Goal: Check status: Check status

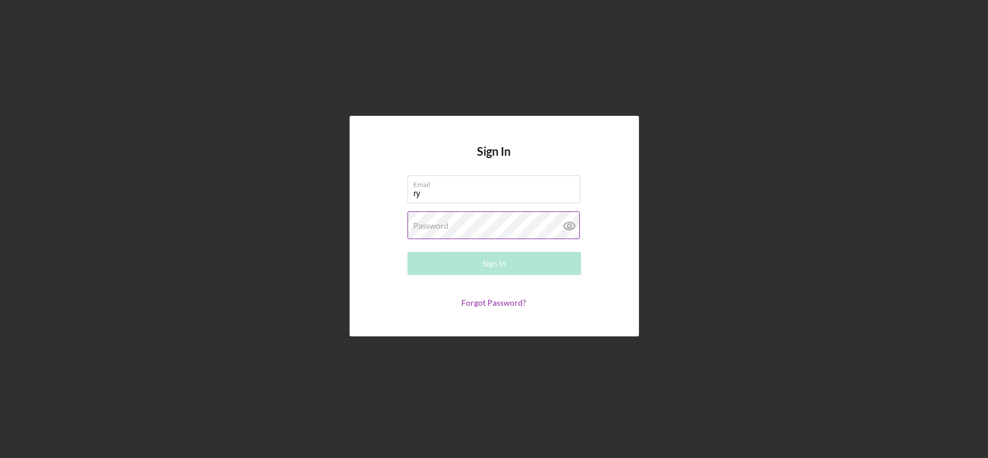
type input "[EMAIL_ADDRESS][DOMAIN_NAME]"
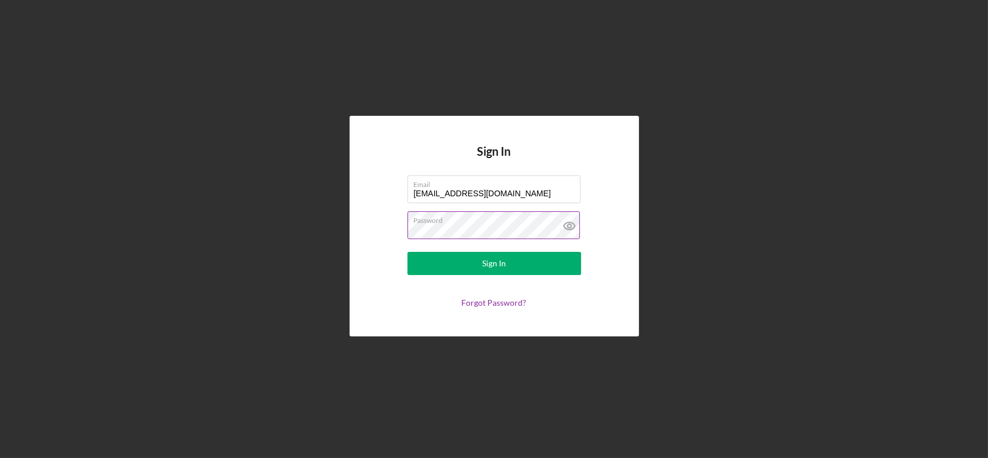
click at [407, 252] on button "Sign In" at bounding box center [494, 263] width 174 height 23
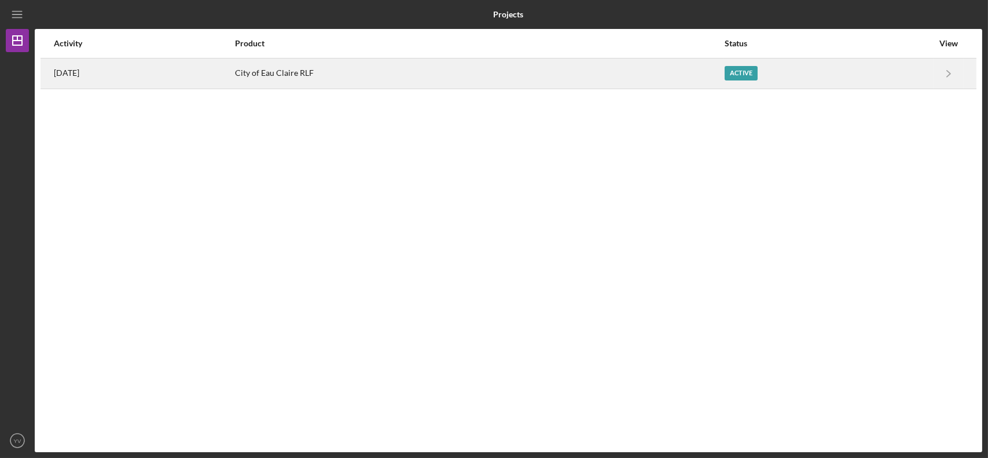
click at [893, 76] on div "Active" at bounding box center [829, 73] width 208 height 29
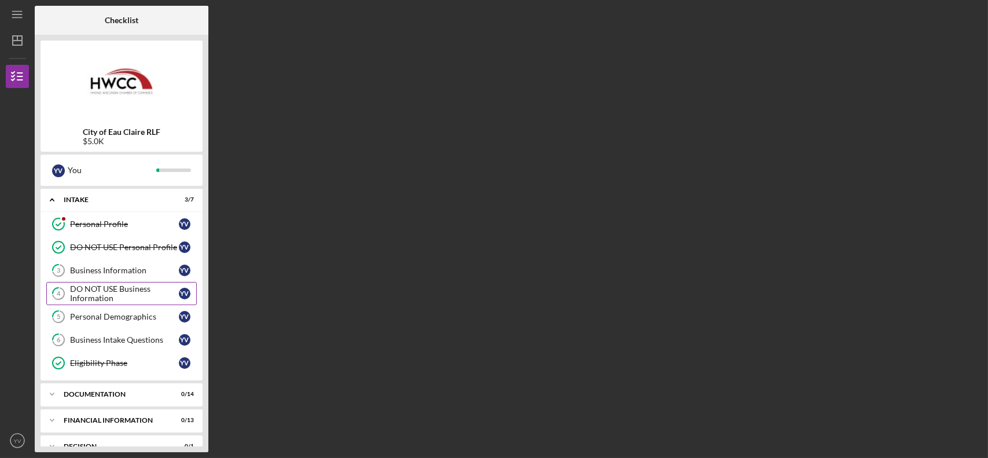
scroll to position [69, 0]
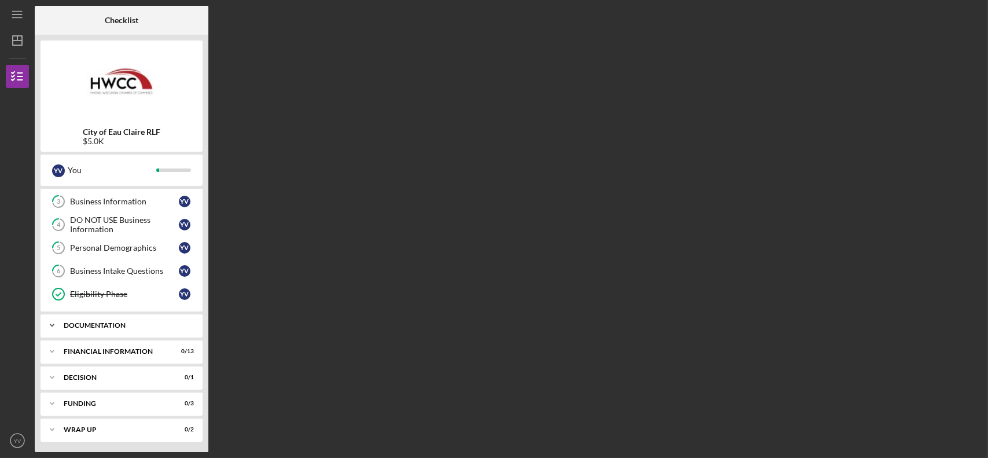
drag, startPoint x: 128, startPoint y: 323, endPoint x: 134, endPoint y: 322, distance: 6.5
click at [128, 323] on div "Documentation" at bounding box center [126, 325] width 124 height 7
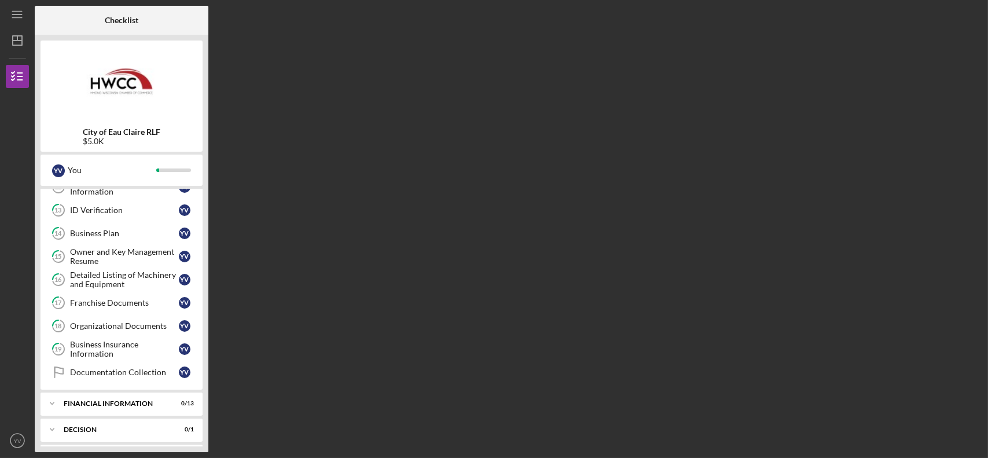
scroll to position [398, 0]
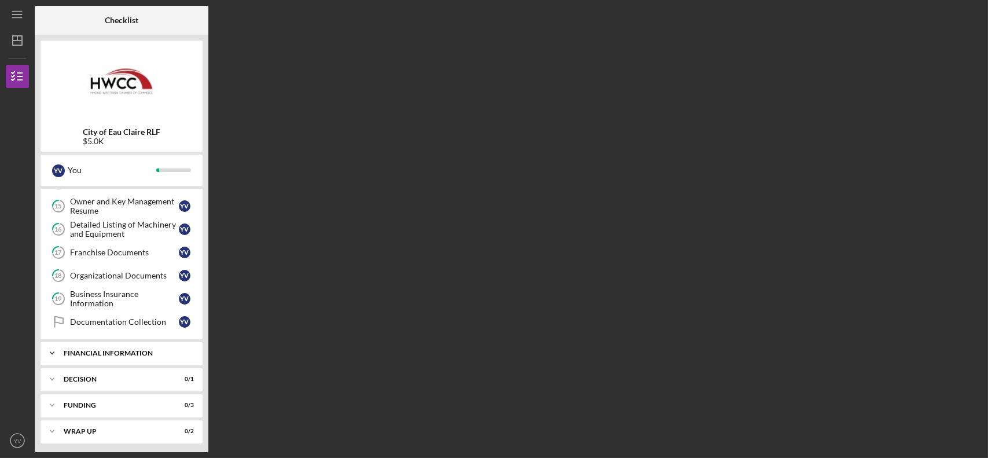
click at [103, 351] on div "Financial Information" at bounding box center [126, 353] width 124 height 7
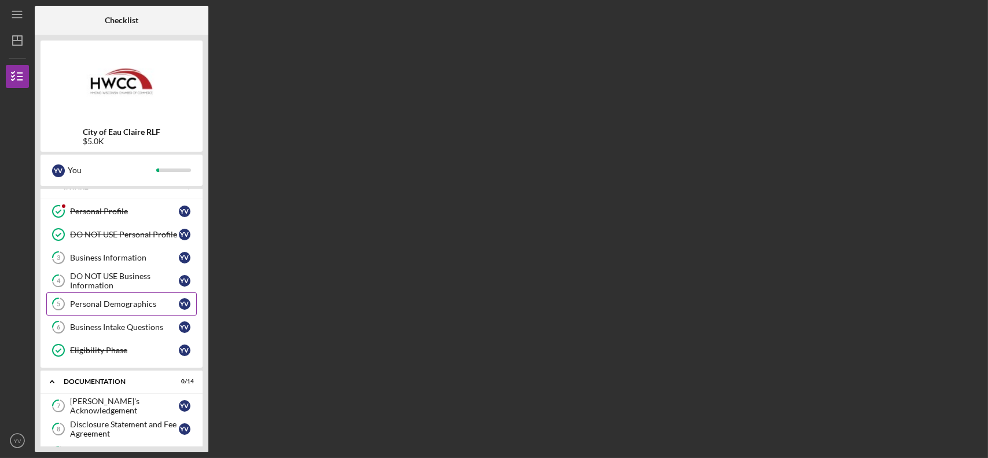
scroll to position [0, 0]
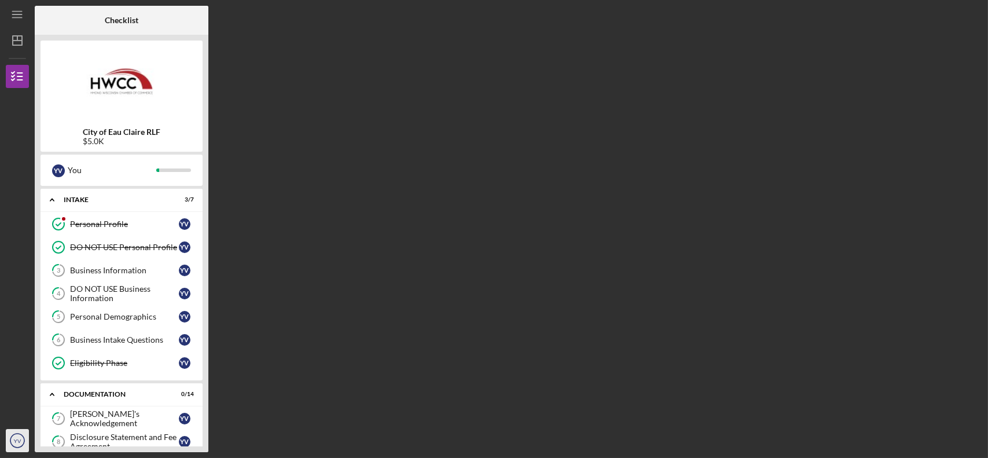
click at [17, 440] on text "YV" at bounding box center [18, 441] width 8 height 6
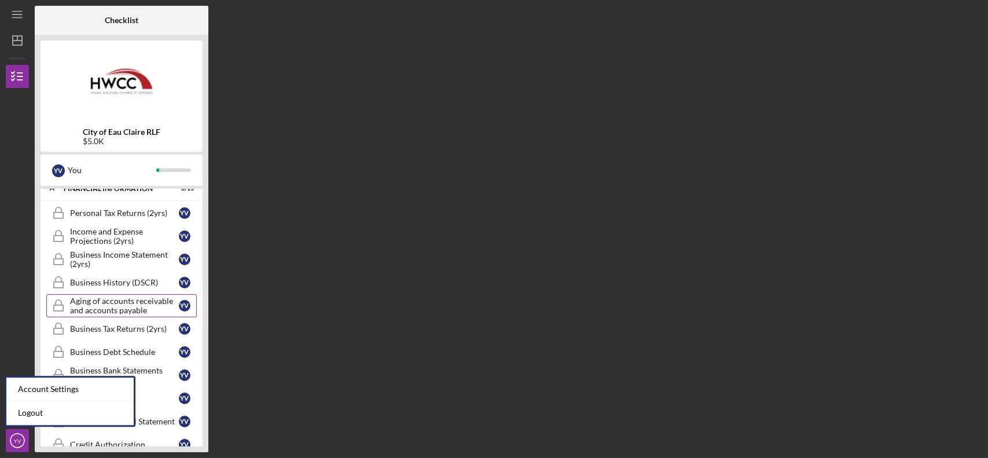
scroll to position [463, 0]
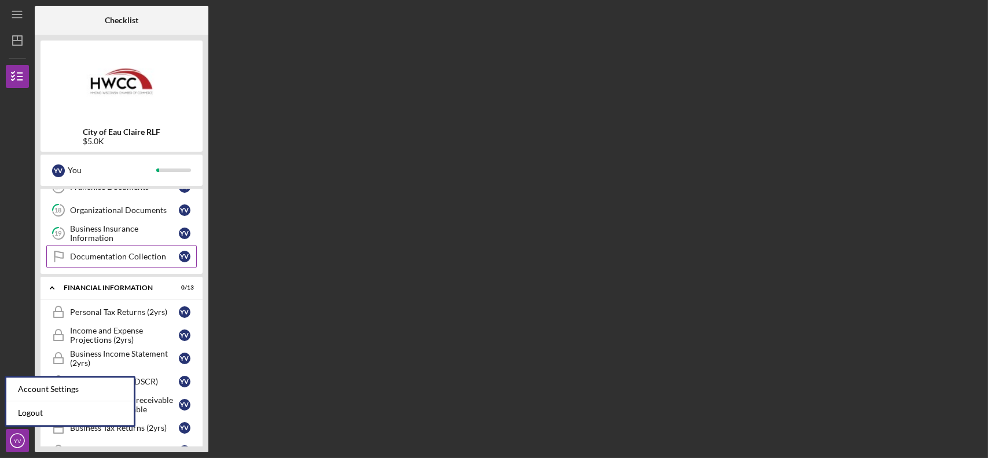
click at [100, 254] on div "Documentation Collection" at bounding box center [124, 256] width 109 height 9
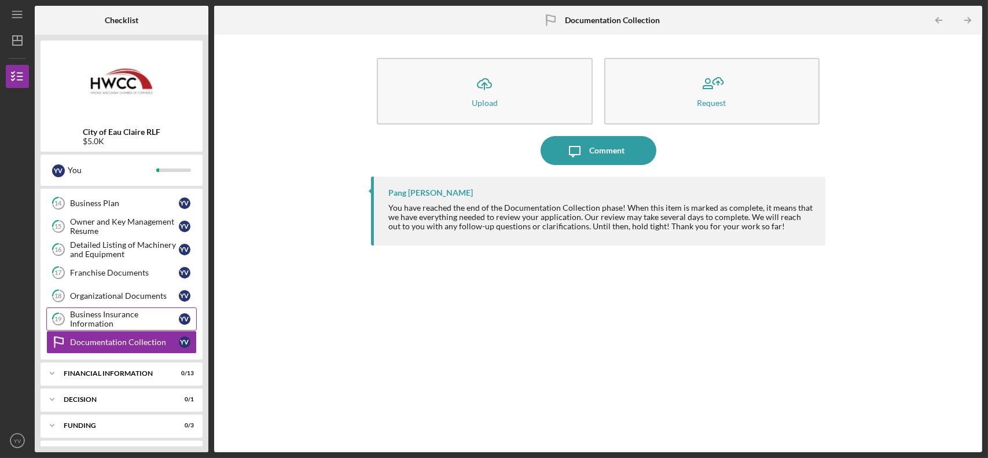
scroll to position [398, 0]
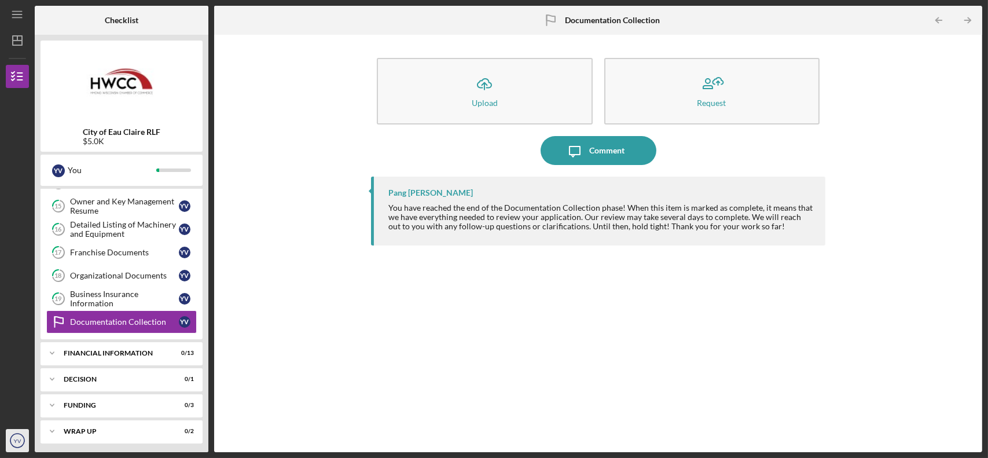
click at [8, 444] on icon "YV" at bounding box center [17, 440] width 23 height 29
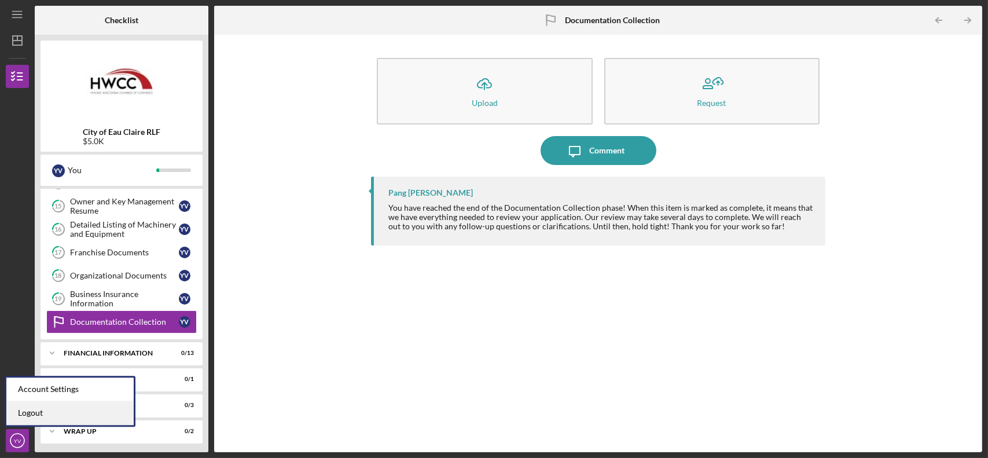
click at [36, 413] on link "Logout" at bounding box center [69, 413] width 127 height 24
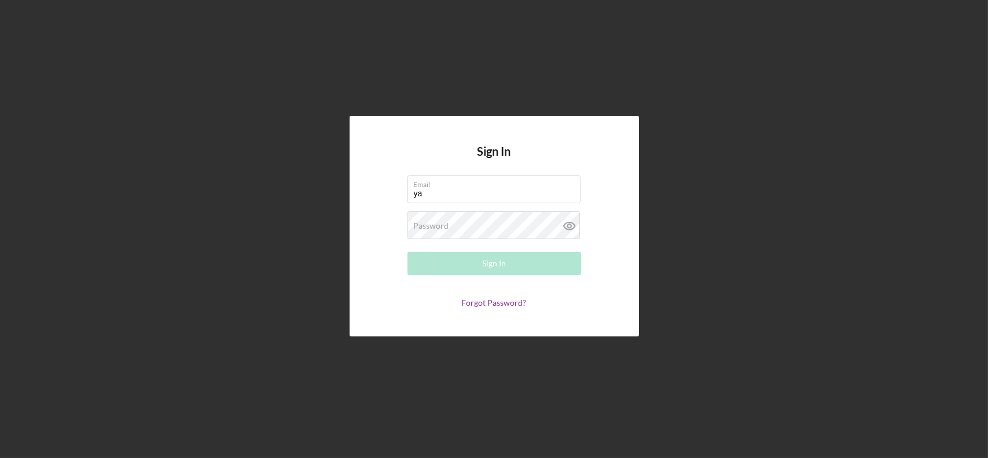
type input "YASSBOUTIQUE24@GMAIL.COM"
click at [446, 222] on label "Password" at bounding box center [431, 225] width 35 height 9
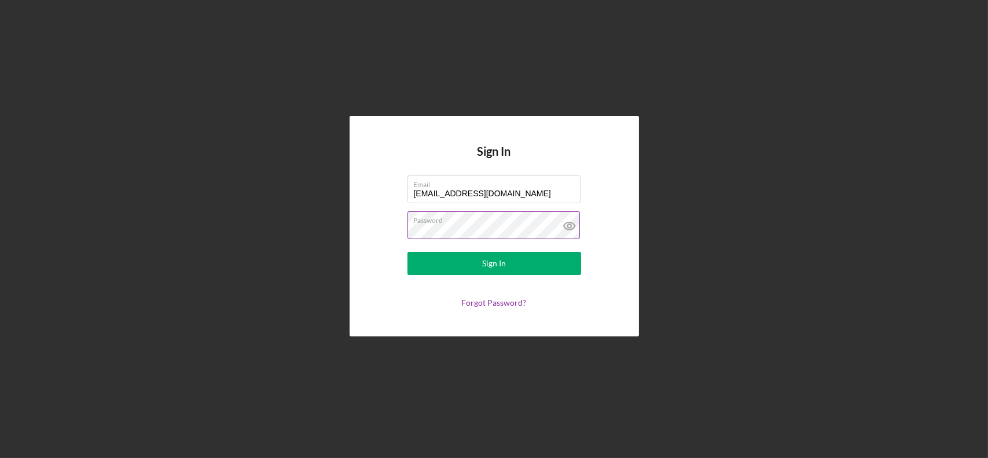
click at [407, 252] on button "Sign In" at bounding box center [494, 263] width 174 height 23
